Goal: Check status: Check status

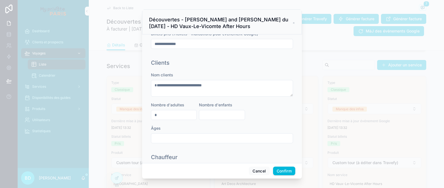
scroll to position [243, 0]
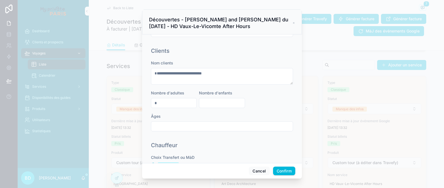
click at [283, 169] on button "Confirm" at bounding box center [284, 170] width 22 height 9
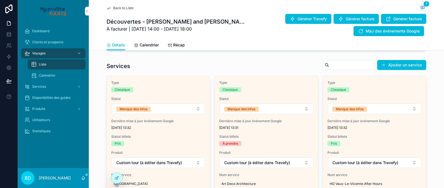
click at [65, 54] on div "Voyages" at bounding box center [53, 53] width 58 height 9
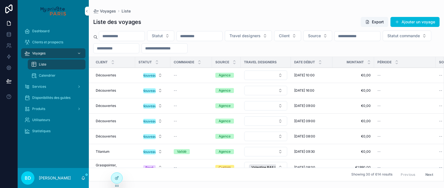
click at [57, 50] on div "Voyages" at bounding box center [53, 53] width 58 height 9
